Goal: Browse casually

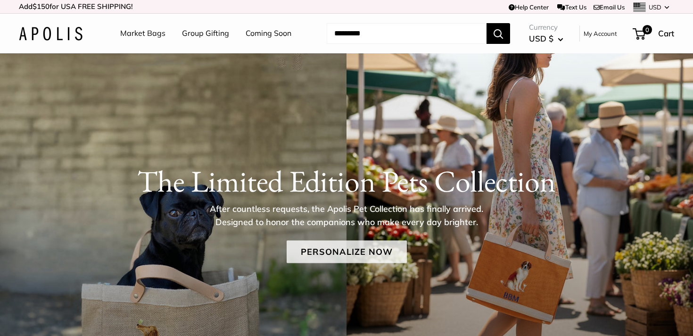
click at [307, 255] on link "Personalize Now" at bounding box center [347, 251] width 120 height 23
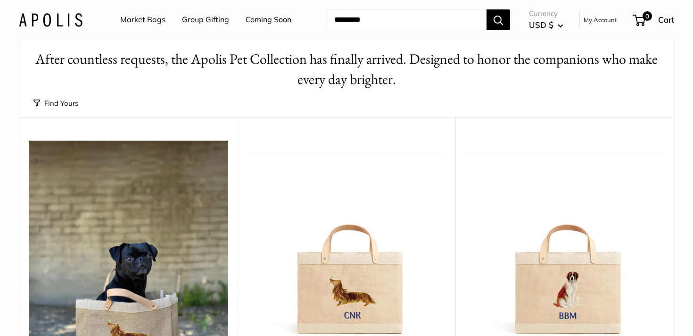
scroll to position [39, 0]
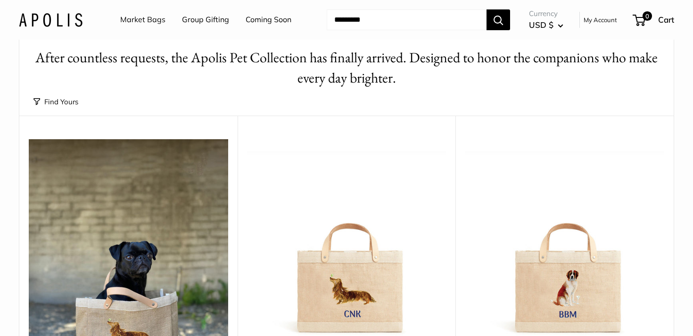
click at [157, 20] on link "Market Bags" at bounding box center [142, 20] width 45 height 14
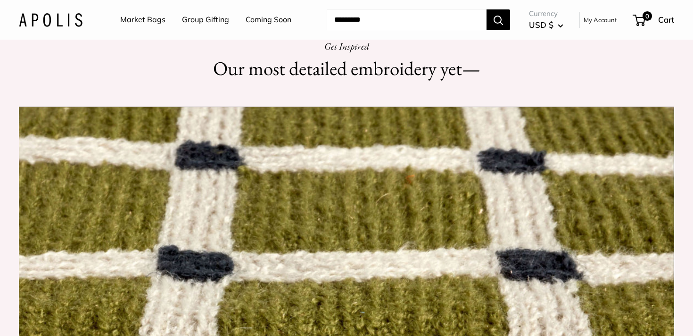
scroll to position [677, 0]
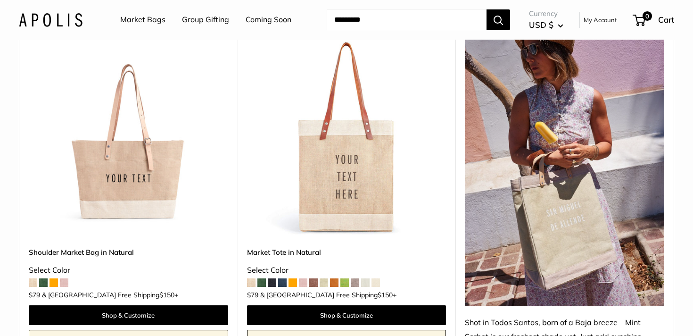
scroll to position [547, 0]
